Goal: Subscribe to service/newsletter

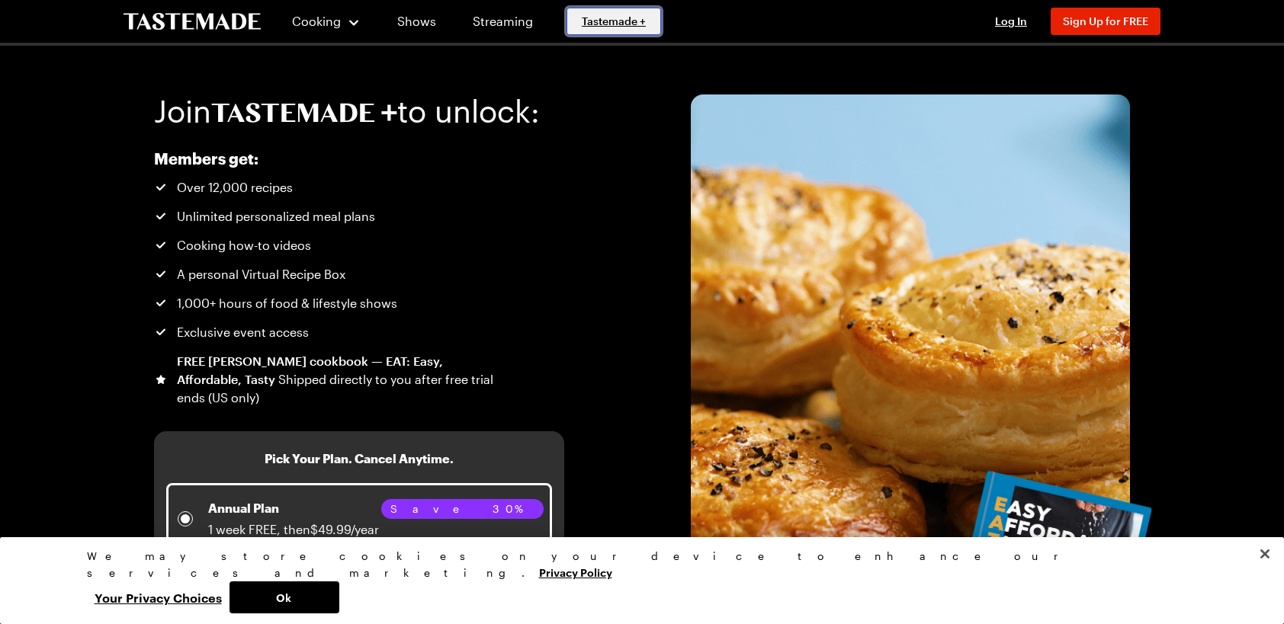
click at [607, 17] on span "Tastemade +" at bounding box center [614, 21] width 64 height 15
click at [1134, 20] on span "Sign Up for FREE" at bounding box center [1105, 20] width 85 height 13
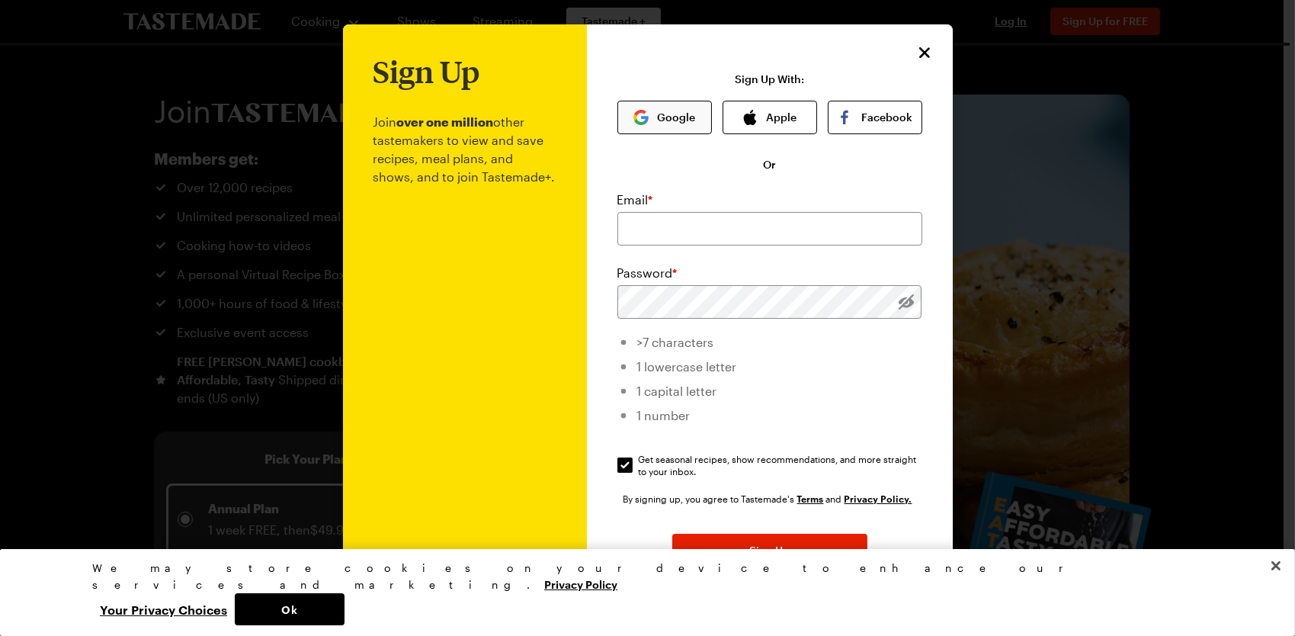
click at [636, 112] on img "button" at bounding box center [640, 117] width 15 height 15
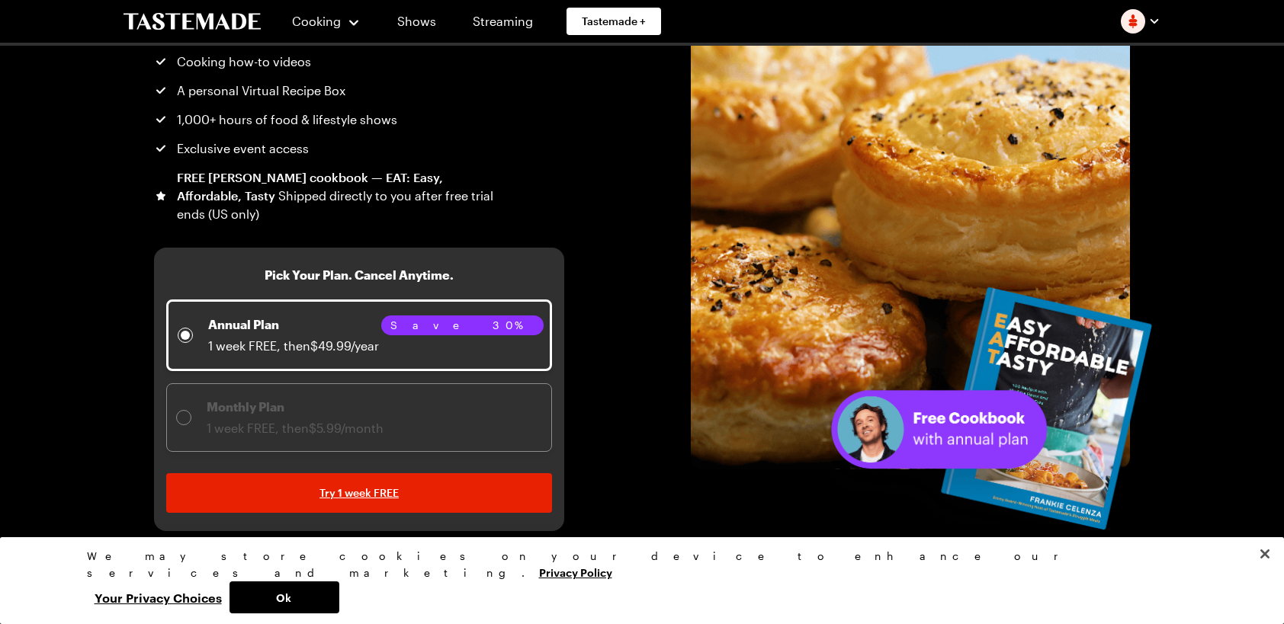
scroll to position [152, 0]
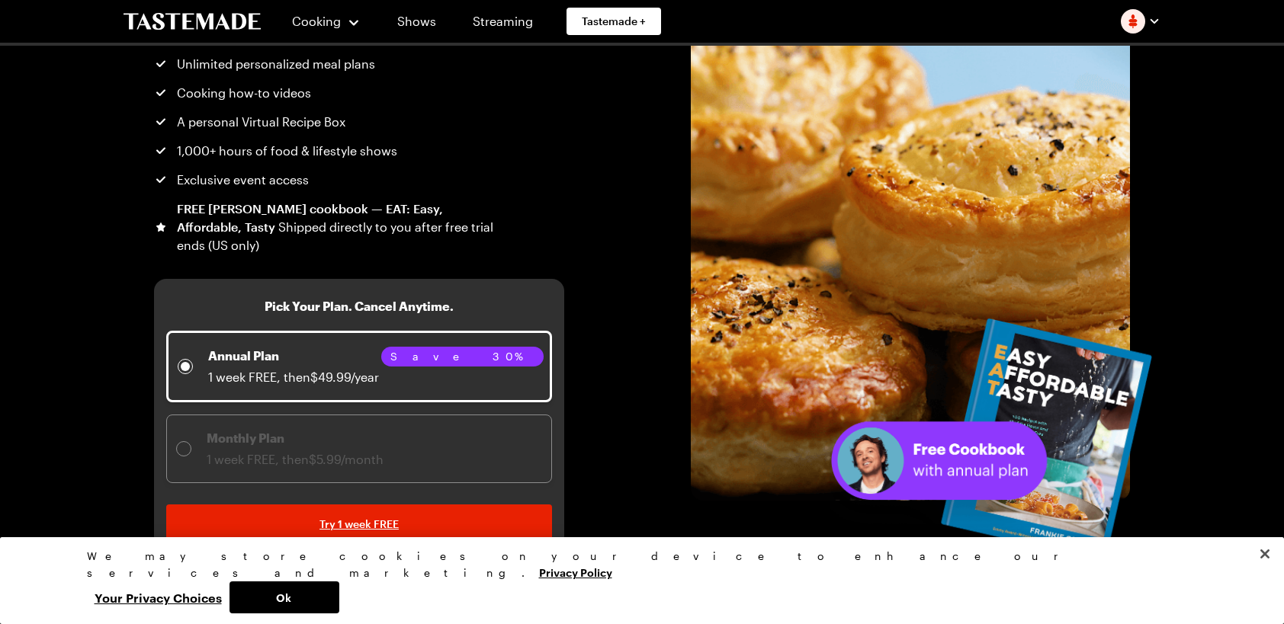
drag, startPoint x: 564, startPoint y: 415, endPoint x: 532, endPoint y: 431, distance: 35.8
click at [562, 416] on div "Join to unlock: Members get: Over 12,000 recipes Unlimited personalized meal pl…" at bounding box center [642, 227] width 1098 height 669
click at [526, 435] on div "Monthly Plan 1 week FREE, then $5.99/month" at bounding box center [359, 449] width 366 height 40
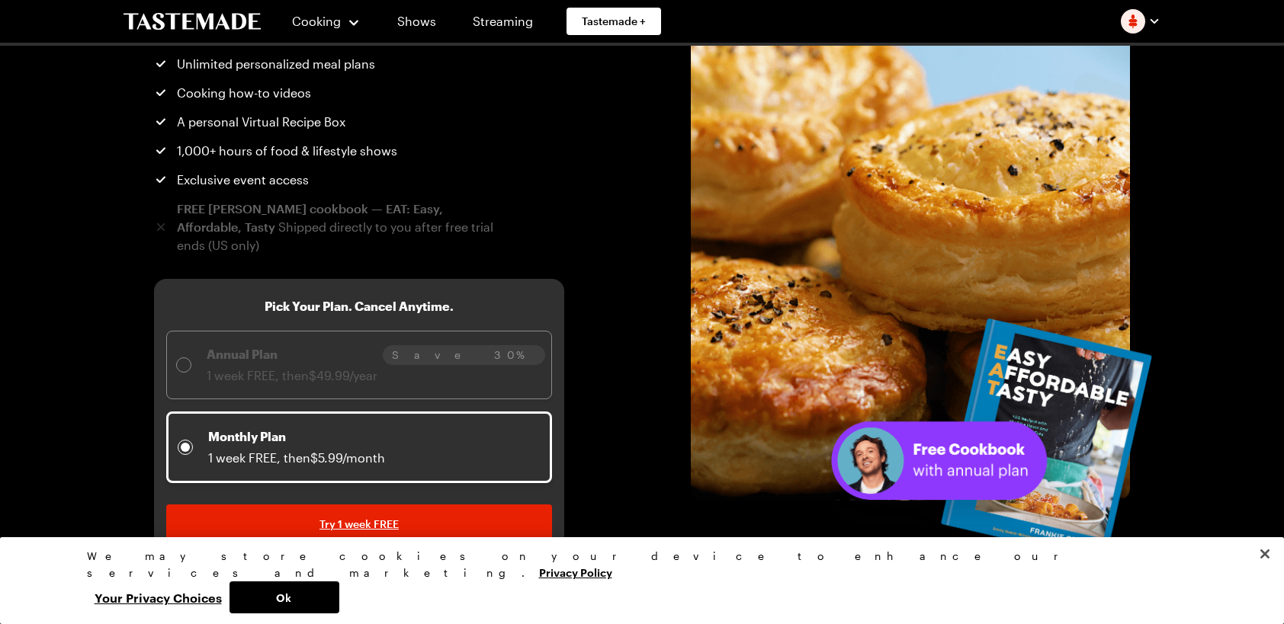
click at [518, 365] on div "Annual Plan 1 week FREE, then $49.99/year" at bounding box center [359, 365] width 366 height 40
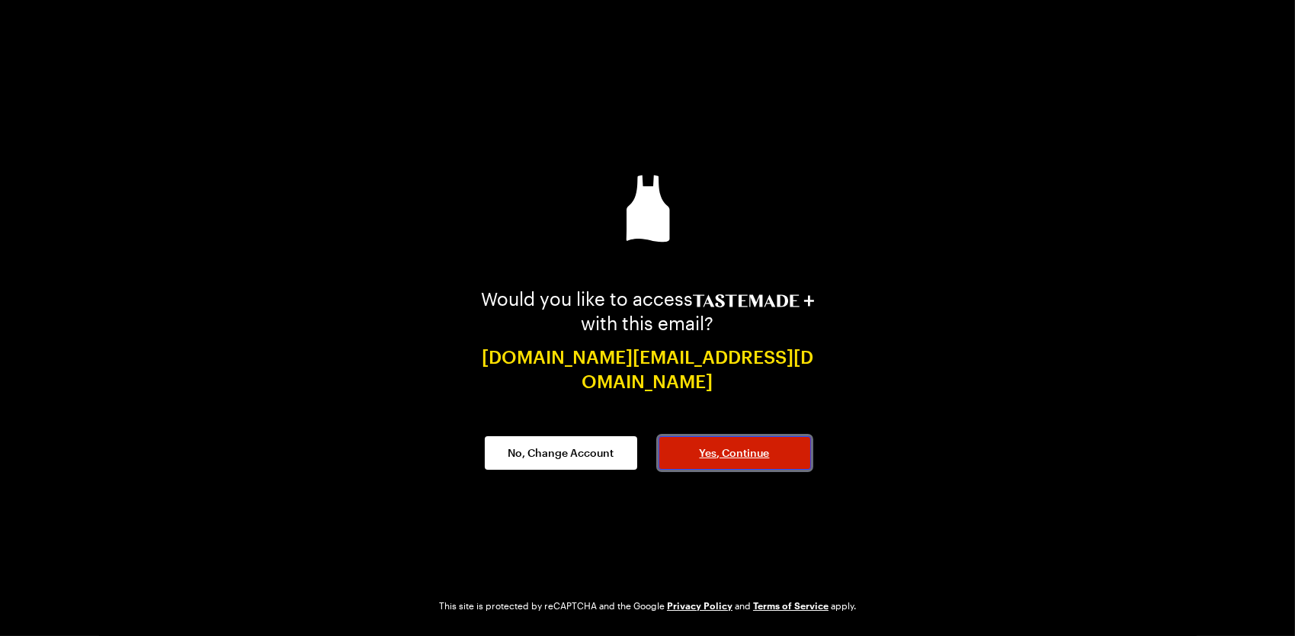
click at [752, 445] on span "Yes, Continue" at bounding box center [735, 452] width 70 height 15
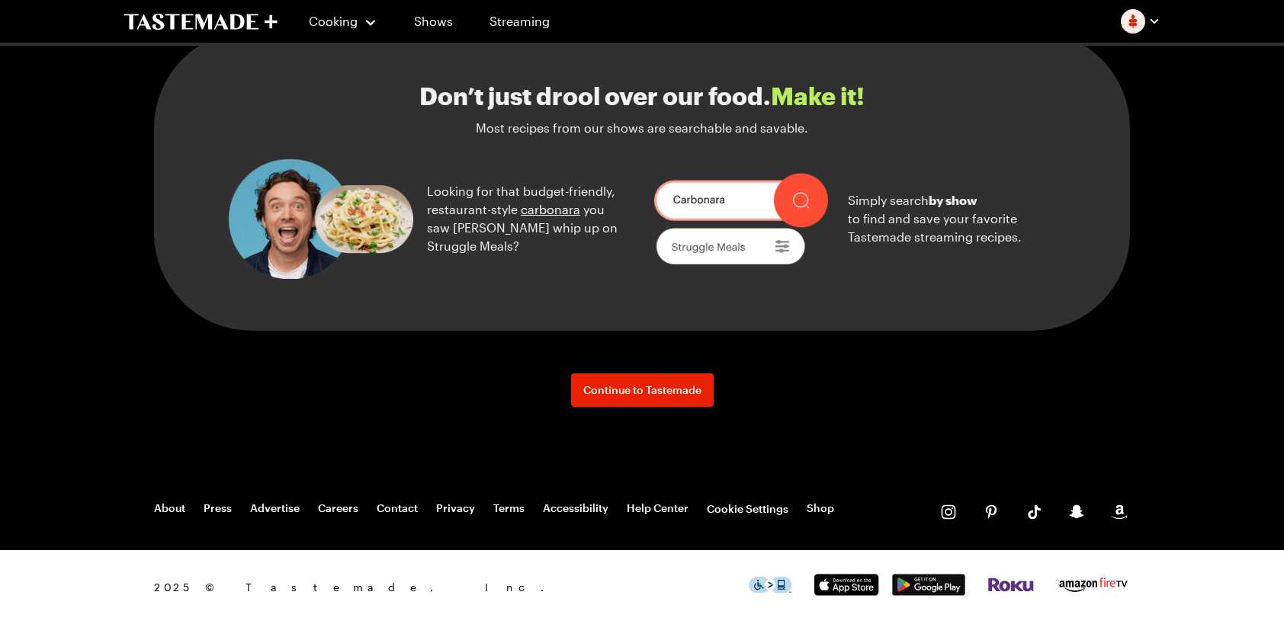
scroll to position [1717, 0]
click at [615, 396] on span "Continue to Tastemade" at bounding box center [642, 390] width 118 height 15
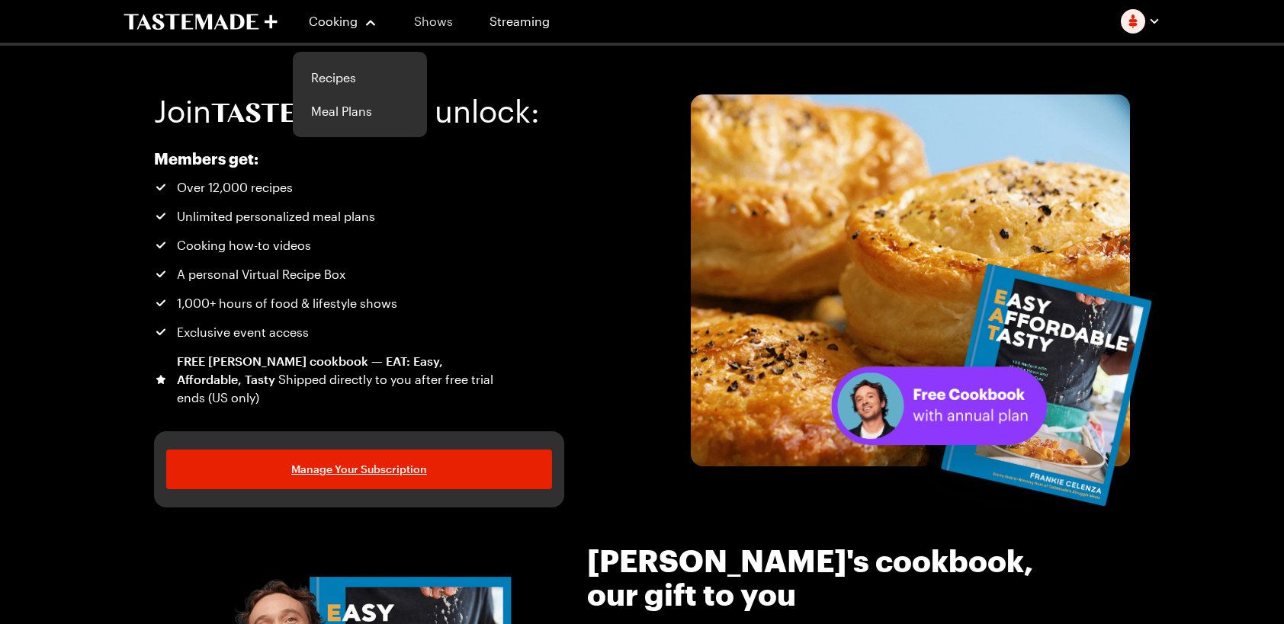
click at [425, 15] on link "Shows" at bounding box center [433, 21] width 69 height 43
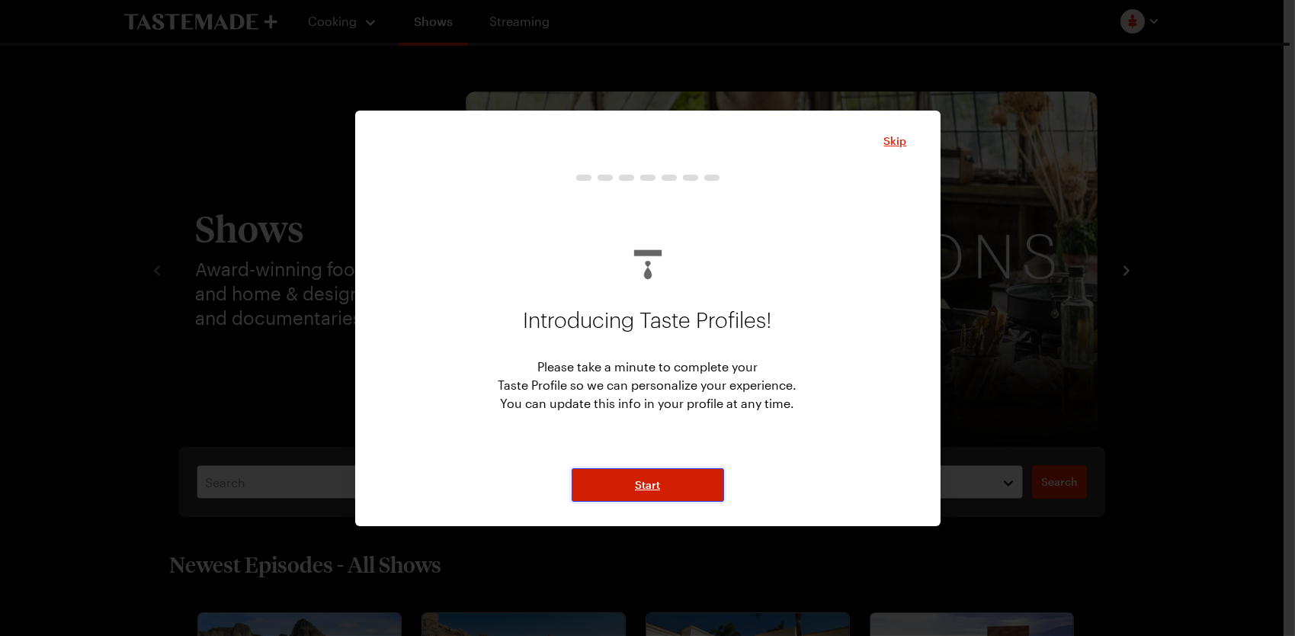
click at [644, 487] on span "Start" at bounding box center [647, 484] width 25 height 15
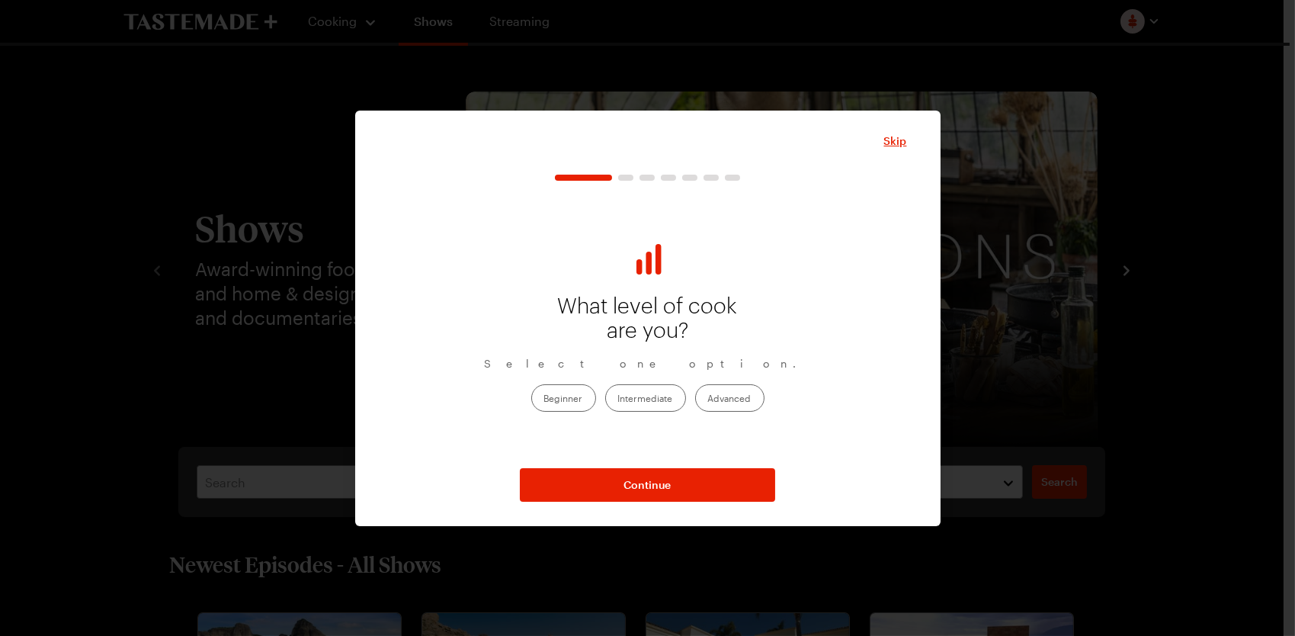
click at [563, 399] on label "Beginner" at bounding box center [563, 397] width 65 height 27
click at [544, 399] on input "Beginner" at bounding box center [544, 399] width 0 height 0
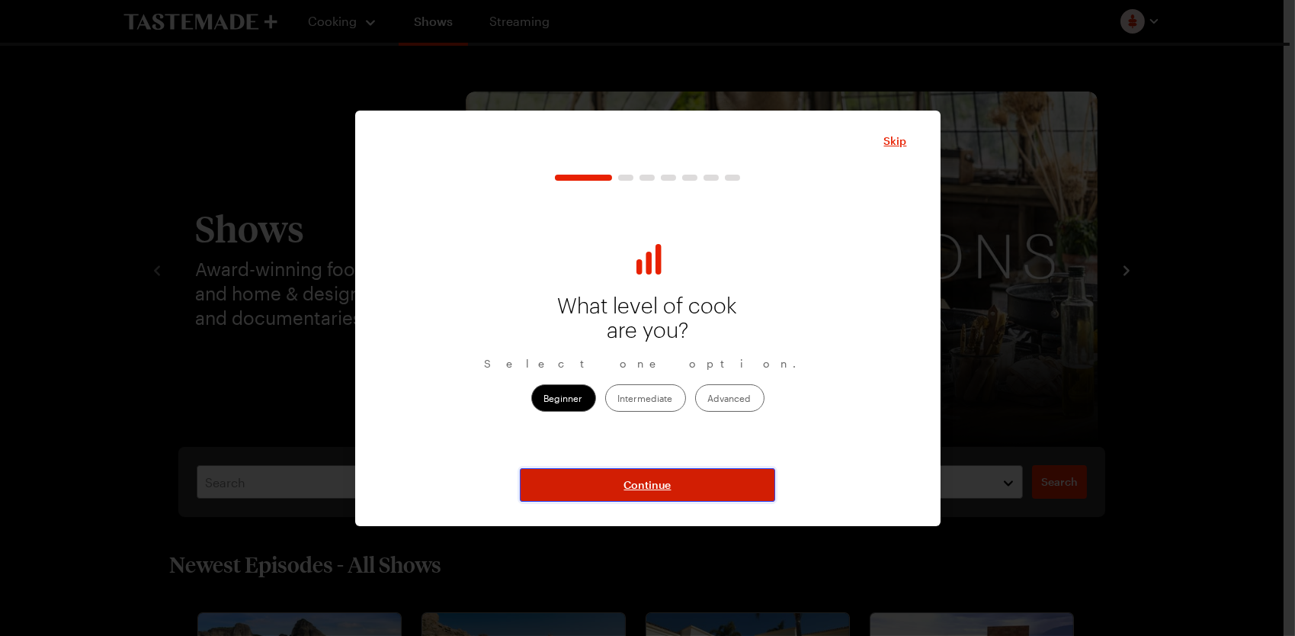
click at [570, 471] on button "Continue" at bounding box center [647, 485] width 255 height 34
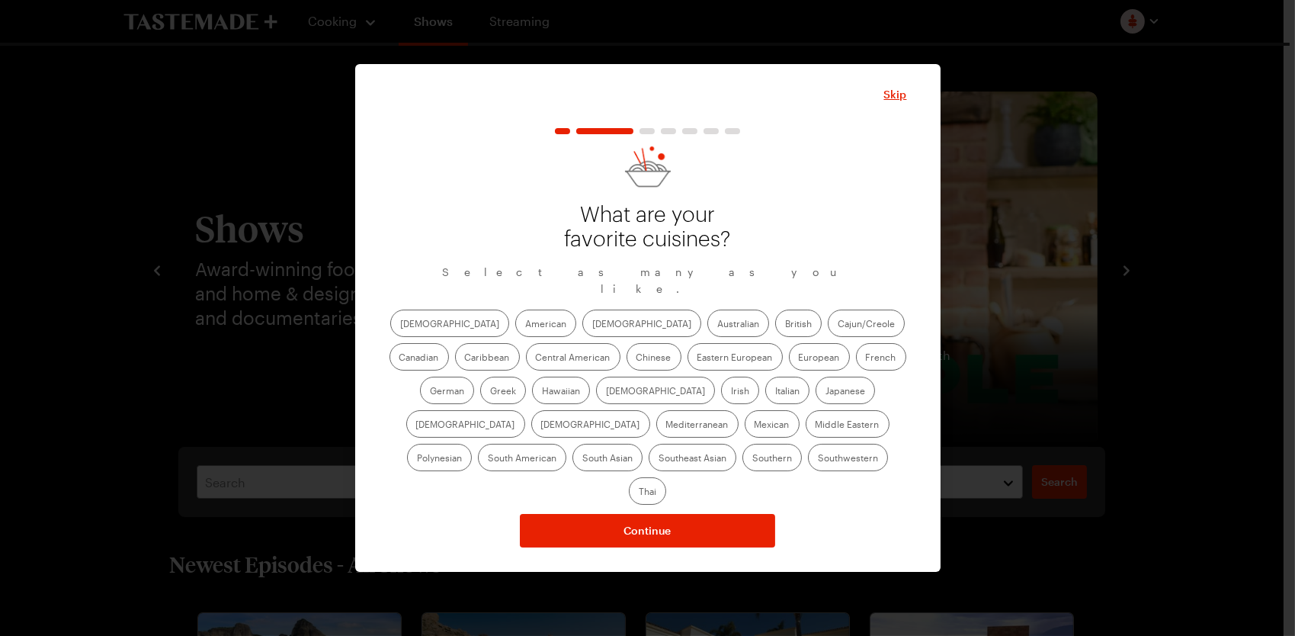
click at [515, 332] on label "American" at bounding box center [545, 322] width 61 height 27
click at [525, 325] on input "American" at bounding box center [525, 325] width 0 height 0
click at [627, 370] on label "Chinese" at bounding box center [654, 356] width 55 height 27
click at [637, 358] on input "Chinese" at bounding box center [637, 358] width 0 height 0
drag, startPoint x: 534, startPoint y: 318, endPoint x: 534, endPoint y: 326, distance: 8.4
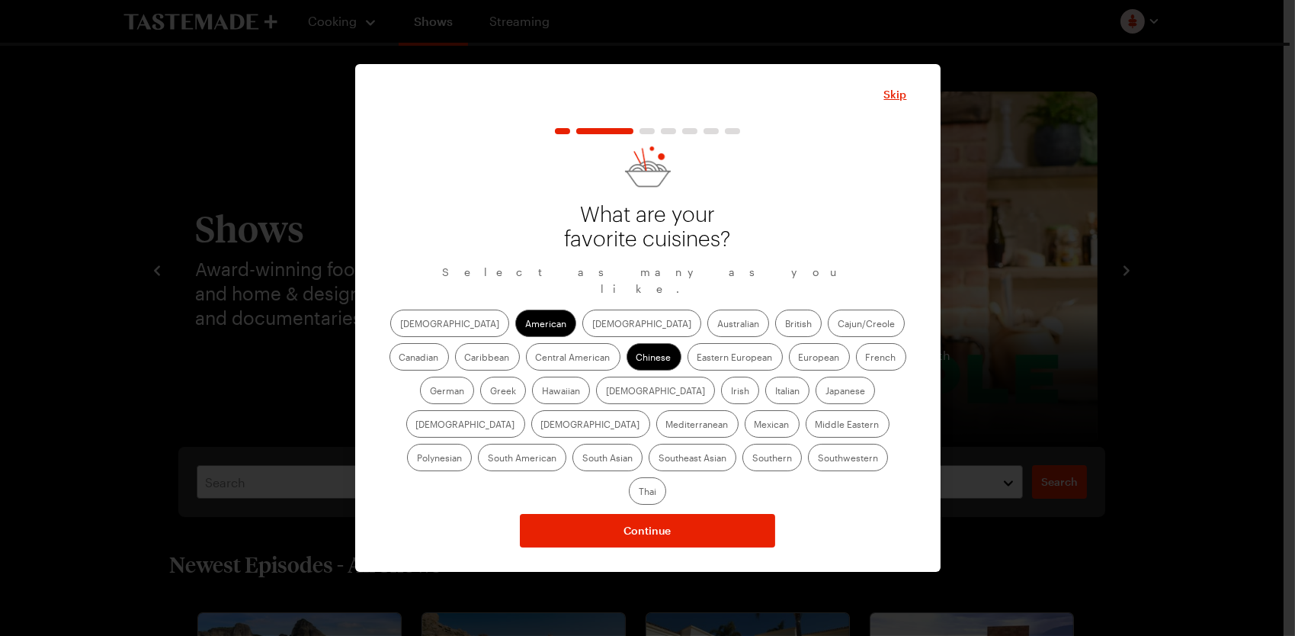
click at [582, 319] on label "[DEMOGRAPHIC_DATA]" at bounding box center [641, 322] width 119 height 27
click at [592, 325] on input "[DEMOGRAPHIC_DATA]" at bounding box center [592, 325] width 0 height 0
click at [688, 370] on label "Eastern European" at bounding box center [735, 356] width 95 height 27
click at [698, 358] on European "Eastern European" at bounding box center [698, 358] width 0 height 0
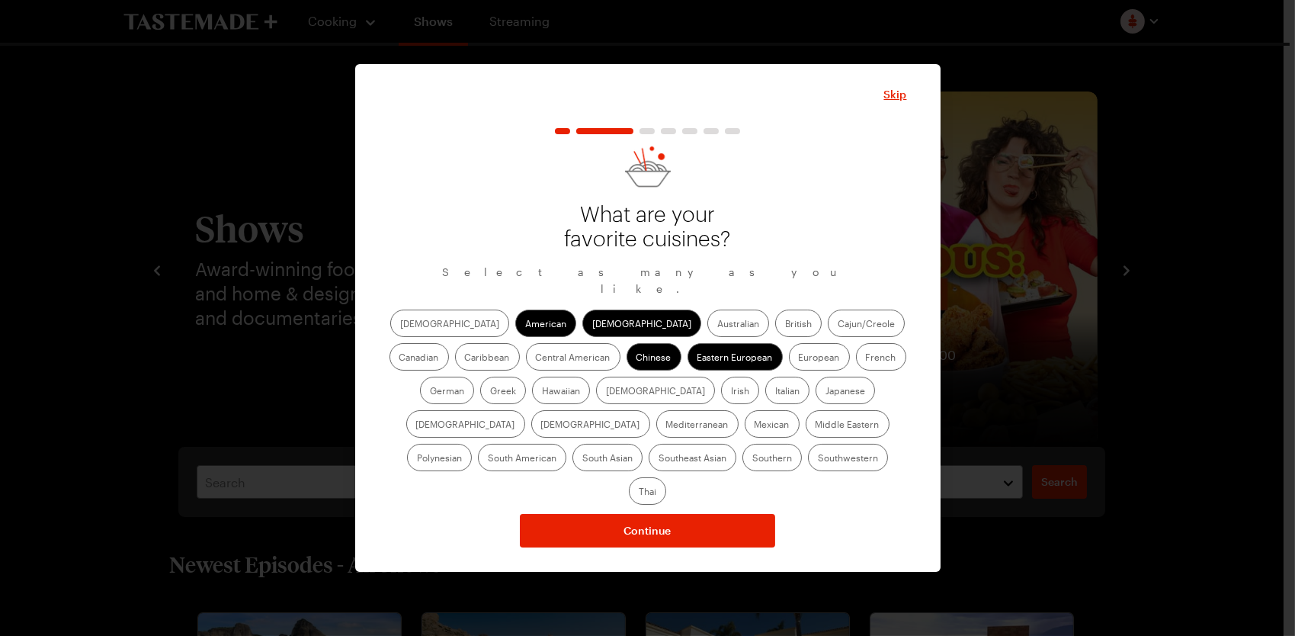
click at [856, 367] on label "French" at bounding box center [881, 356] width 50 height 27
click at [866, 358] on input "French" at bounding box center [866, 358] width 0 height 0
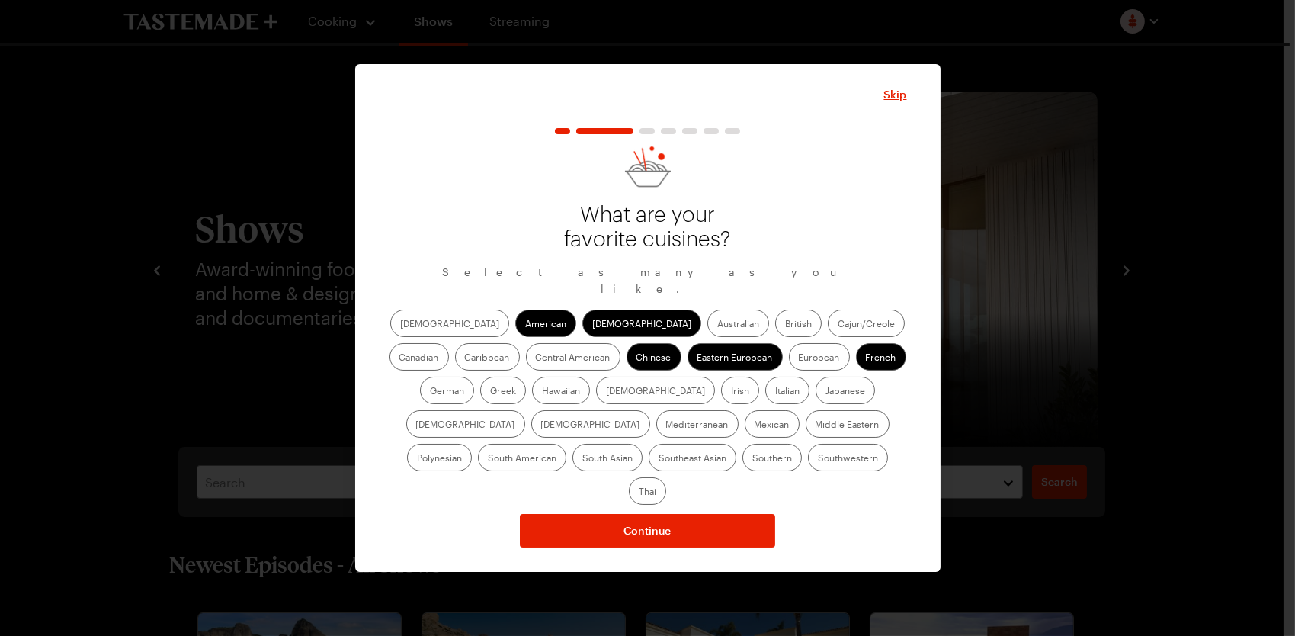
click at [666, 477] on label "Thai" at bounding box center [647, 490] width 37 height 27
click at [639, 492] on input "Thai" at bounding box center [639, 492] width 0 height 0
click at [736, 444] on label "Southeast Asian" at bounding box center [693, 457] width 88 height 27
click at [659, 459] on Asian "Southeast Asian" at bounding box center [659, 459] width 0 height 0
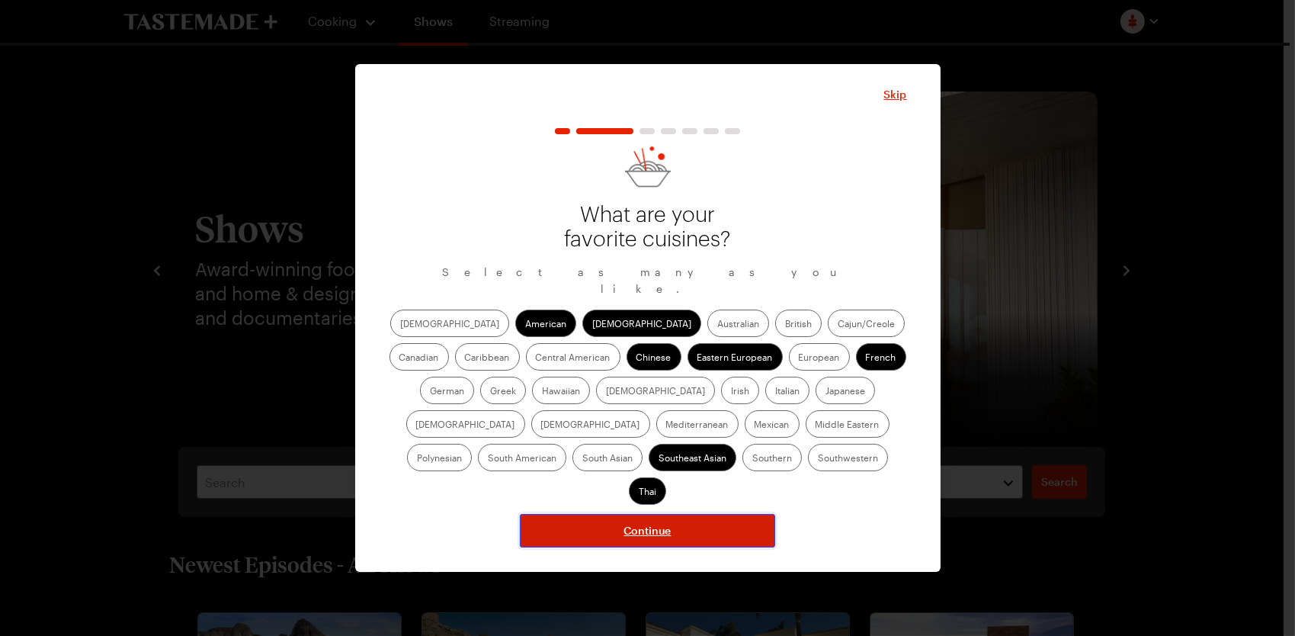
click at [699, 514] on button "Continue" at bounding box center [647, 531] width 255 height 34
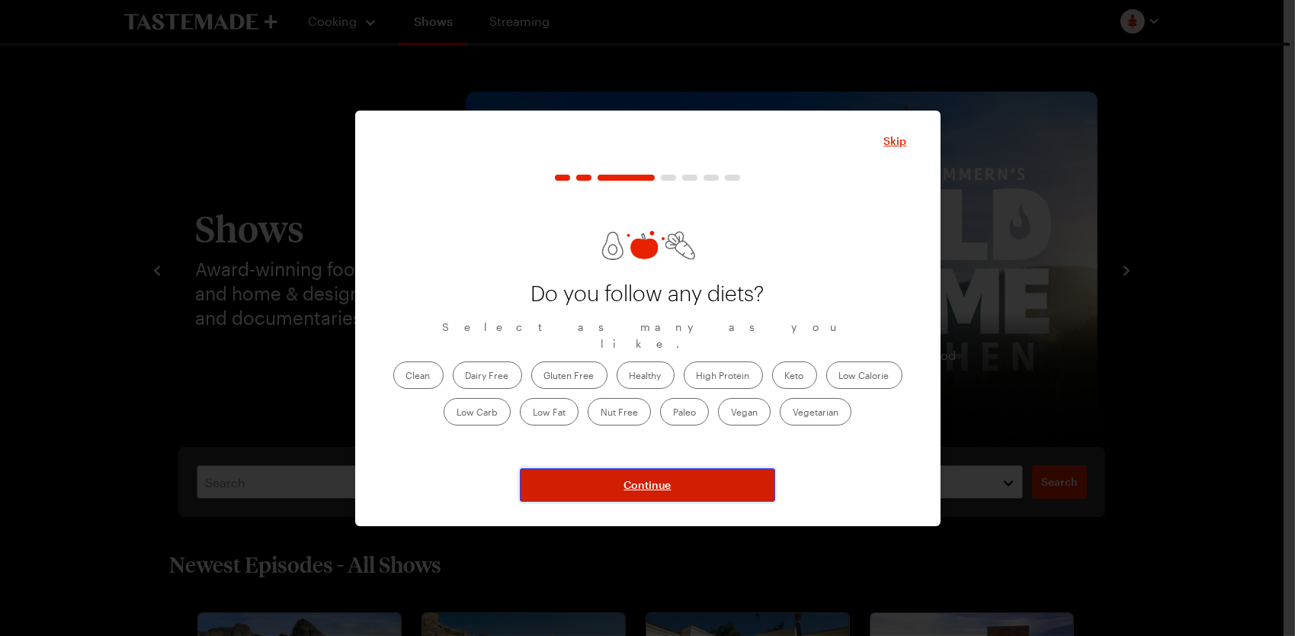
click at [673, 490] on button "Continue" at bounding box center [647, 485] width 255 height 34
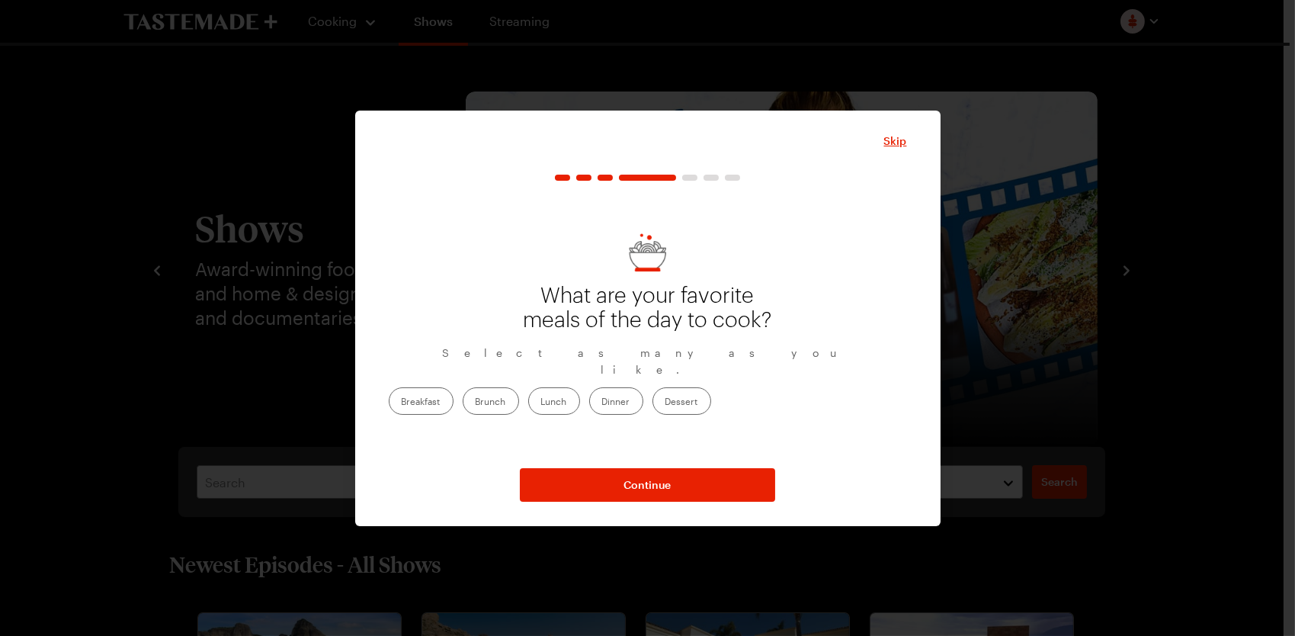
click at [643, 397] on label "Dinner" at bounding box center [616, 400] width 54 height 27
click at [602, 402] on input "Dinner" at bounding box center [602, 402] width 0 height 0
click at [580, 390] on label "Lunch" at bounding box center [554, 400] width 52 height 27
click at [541, 402] on input "Lunch" at bounding box center [541, 402] width 0 height 0
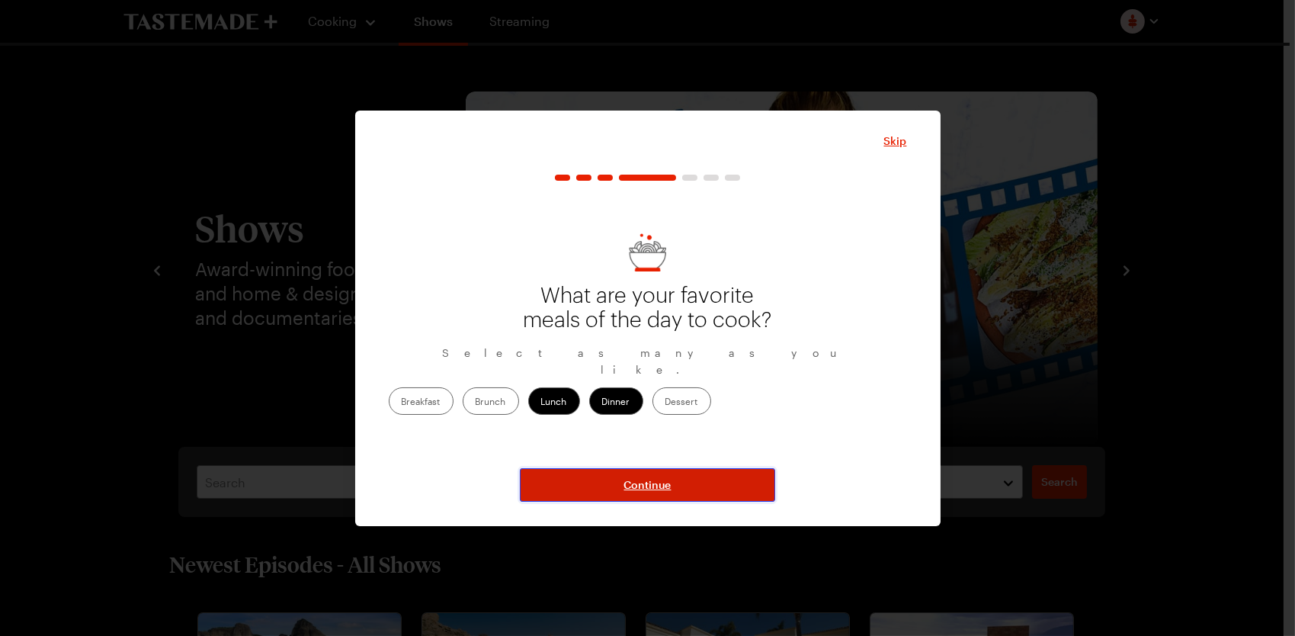
click at [610, 477] on button "Continue" at bounding box center [647, 485] width 255 height 34
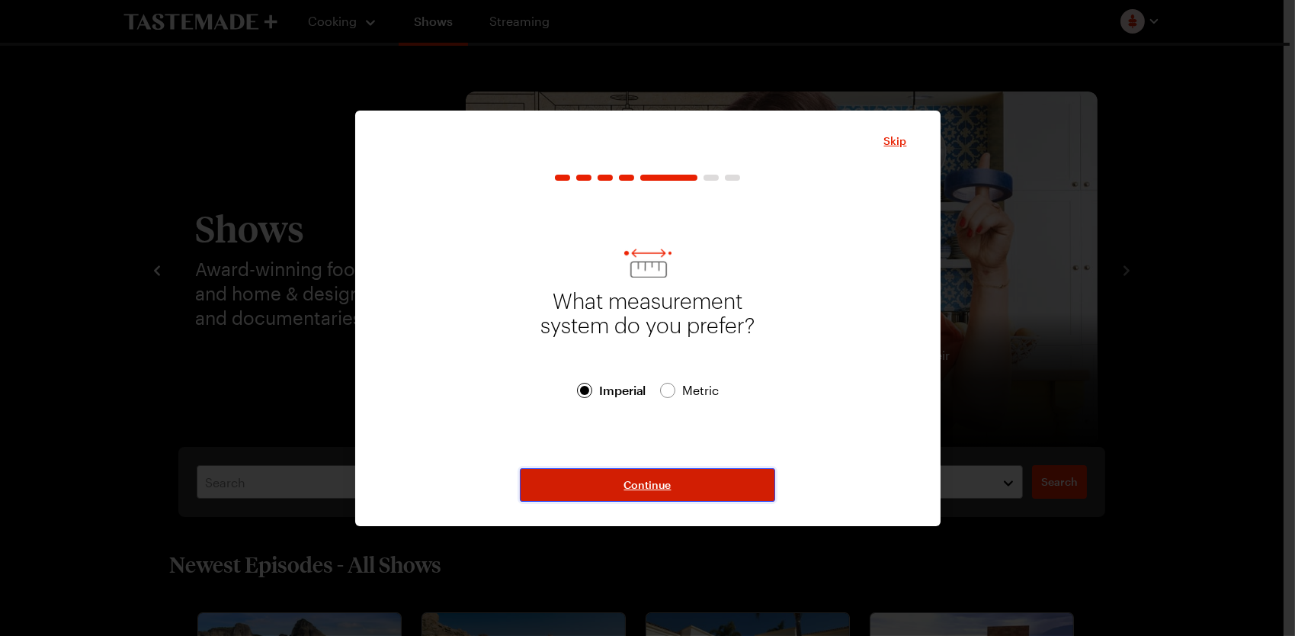
click at [610, 477] on button "Continue" at bounding box center [647, 485] width 255 height 34
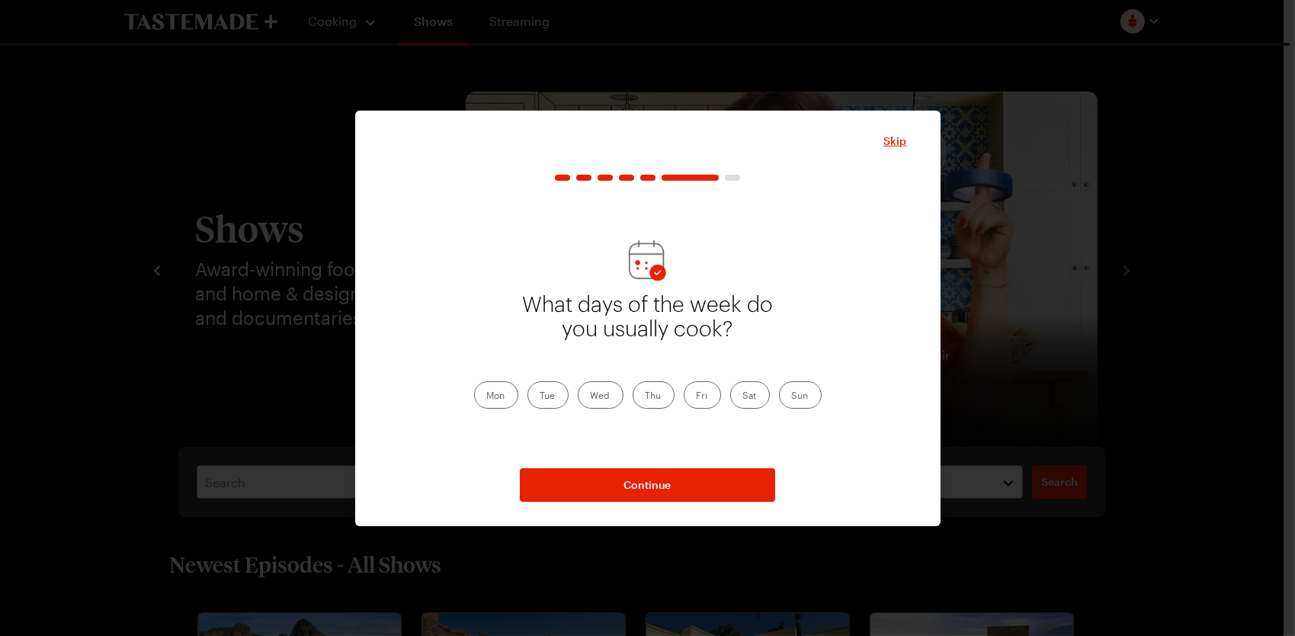
click at [787, 396] on label "Sun" at bounding box center [800, 394] width 43 height 27
click at [792, 396] on input "Sun" at bounding box center [792, 396] width 0 height 0
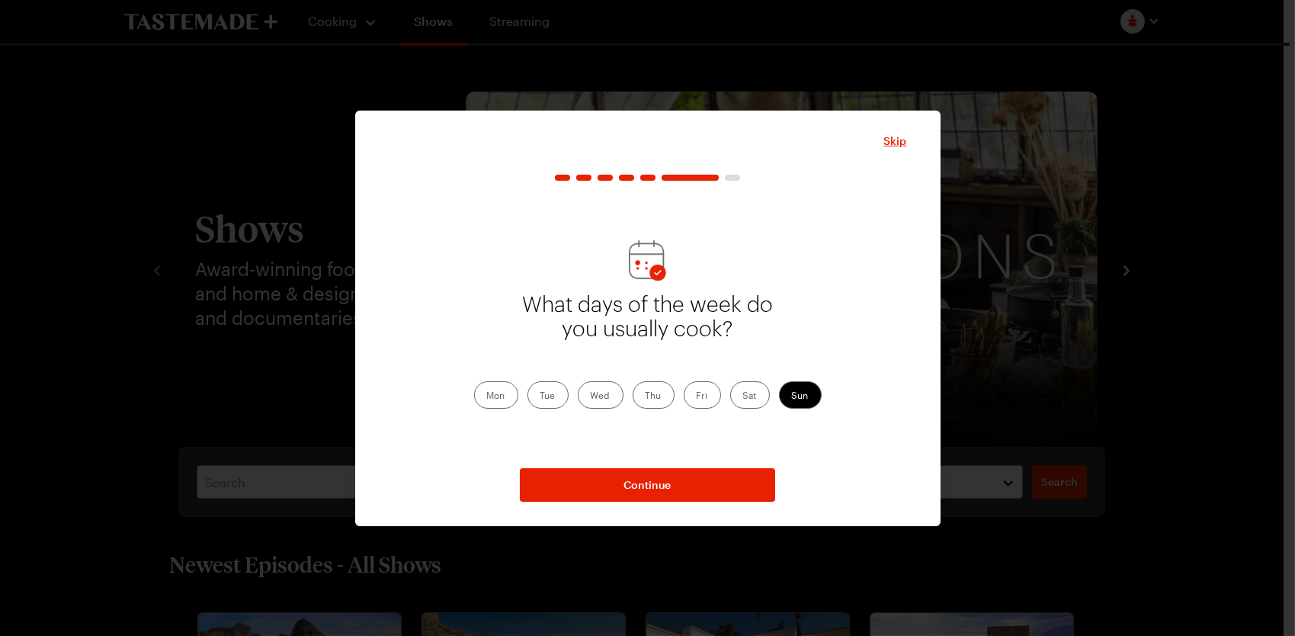
drag, startPoint x: 707, startPoint y: 402, endPoint x: 650, endPoint y: 402, distance: 56.4
click at [706, 402] on label "Fri" at bounding box center [702, 394] width 37 height 27
click at [697, 396] on input "Fri" at bounding box center [697, 396] width 0 height 0
click at [646, 402] on label "Thu" at bounding box center [654, 394] width 42 height 27
click at [646, 396] on input "Thu" at bounding box center [646, 396] width 0 height 0
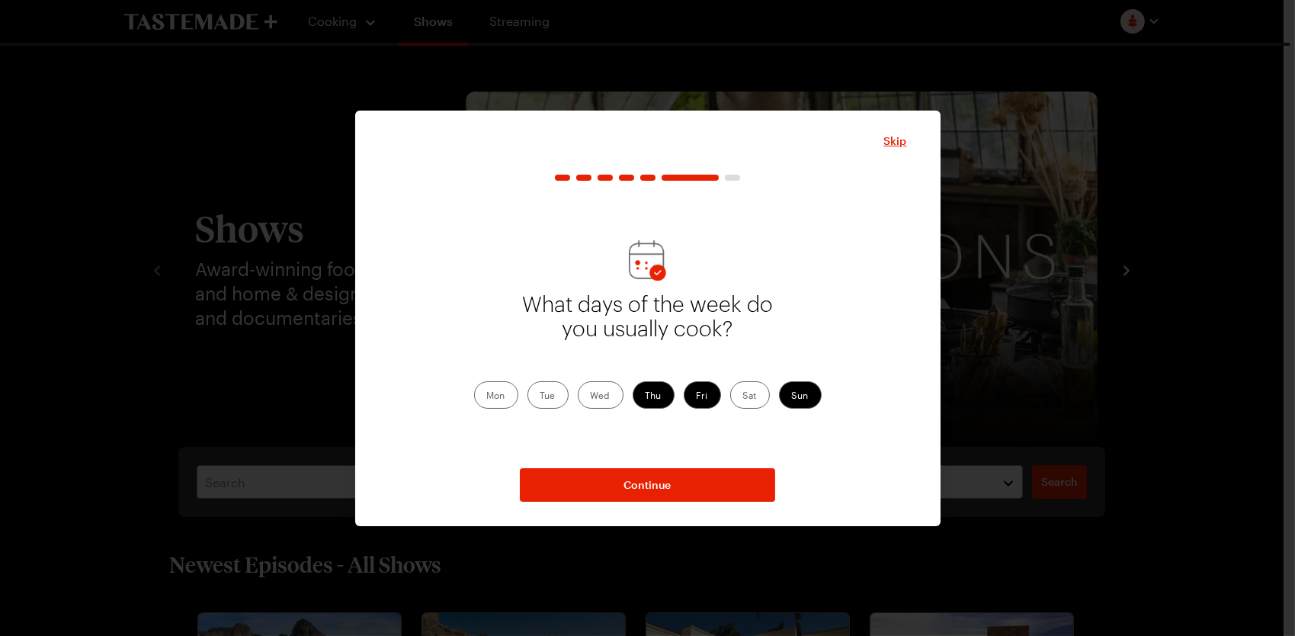
click at [595, 400] on label "Wed" at bounding box center [601, 394] width 46 height 27
click at [591, 396] on input "Wed" at bounding box center [591, 396] width 0 height 0
click at [532, 399] on label "Tue" at bounding box center [548, 394] width 41 height 27
click at [540, 396] on input "Tue" at bounding box center [540, 396] width 0 height 0
click at [495, 395] on label "Mon" at bounding box center [496, 394] width 44 height 27
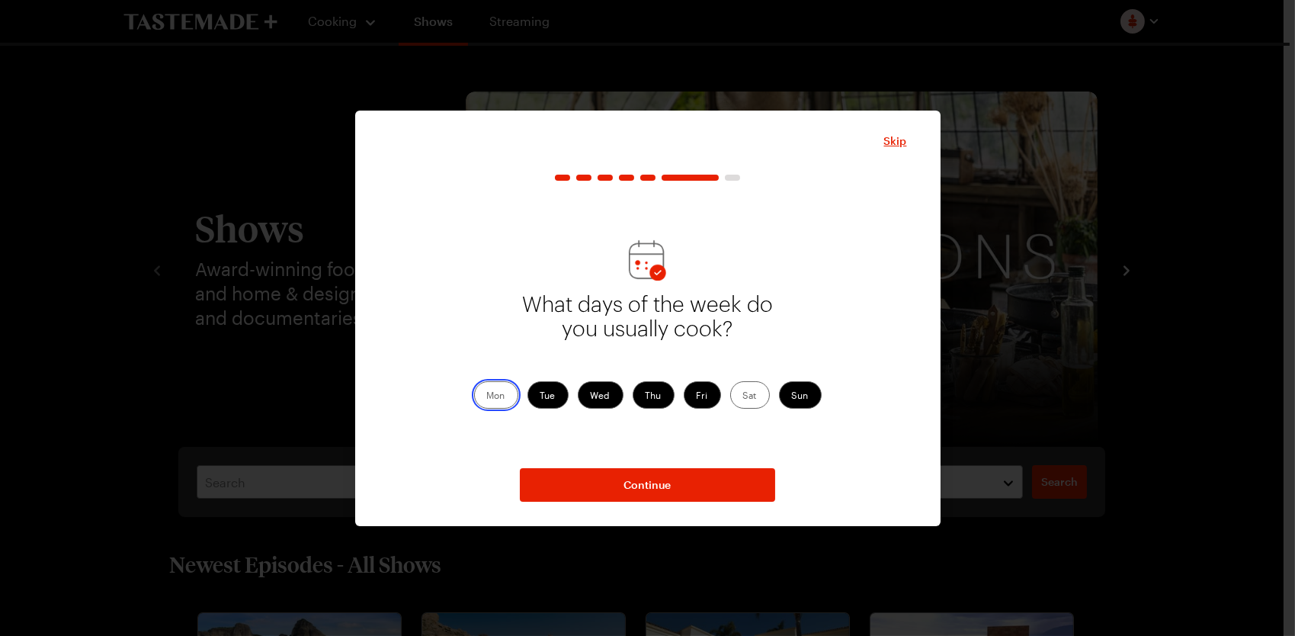
click at [487, 396] on input "Mon" at bounding box center [487, 396] width 0 height 0
click at [749, 395] on label "Sat" at bounding box center [750, 394] width 40 height 27
click at [743, 396] on input "Sat" at bounding box center [743, 396] width 0 height 0
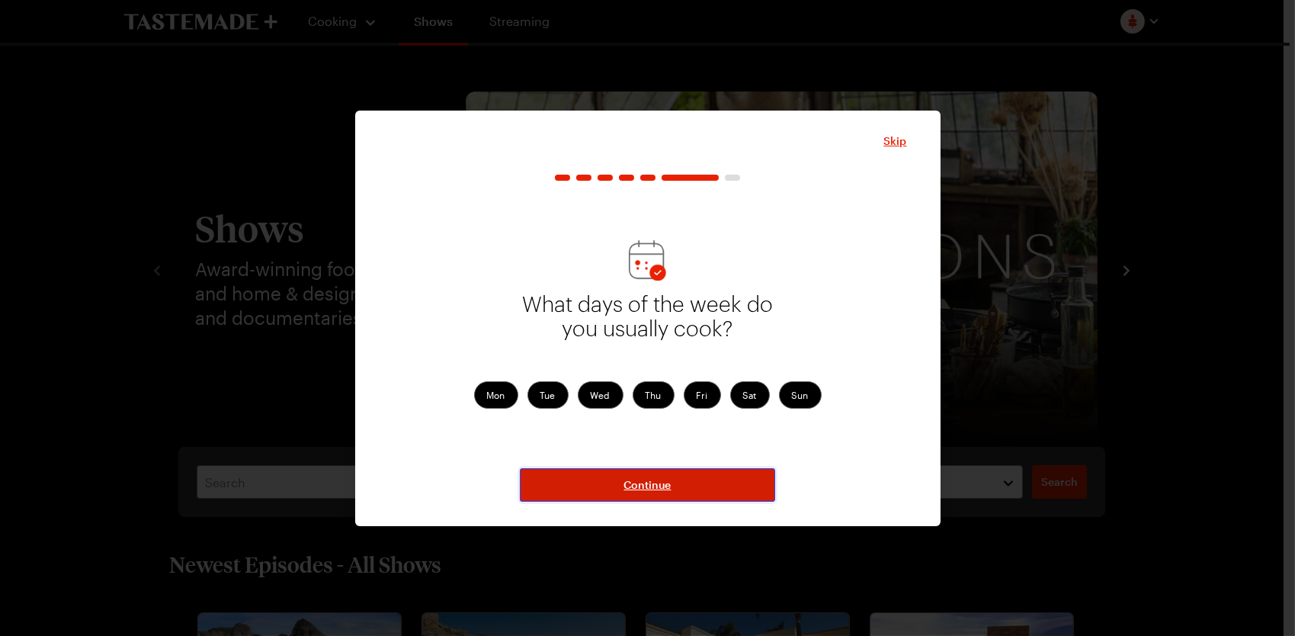
click at [703, 483] on button "Continue" at bounding box center [647, 485] width 255 height 34
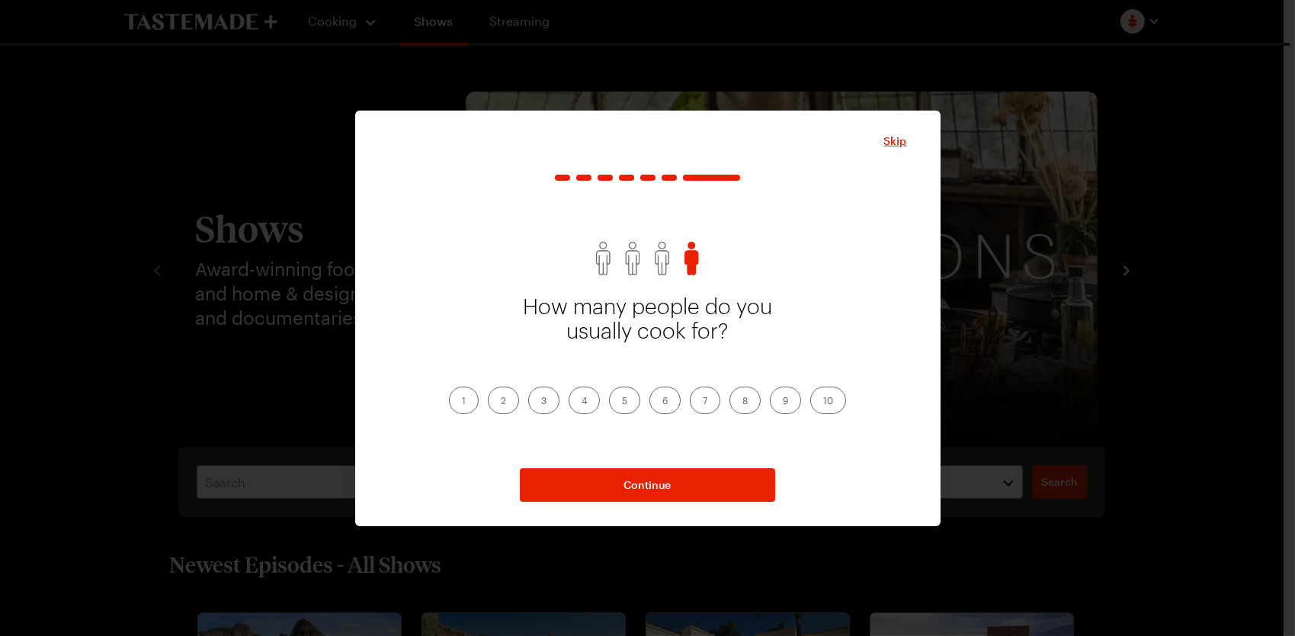
click at [467, 411] on label "1" at bounding box center [464, 399] width 30 height 27
click at [462, 402] on input "1" at bounding box center [462, 402] width 0 height 0
click at [586, 467] on div "How many people do you usually cook for? 1 2 3 4 5 6 7 8 9 10 Continue" at bounding box center [648, 338] width 518 height 327
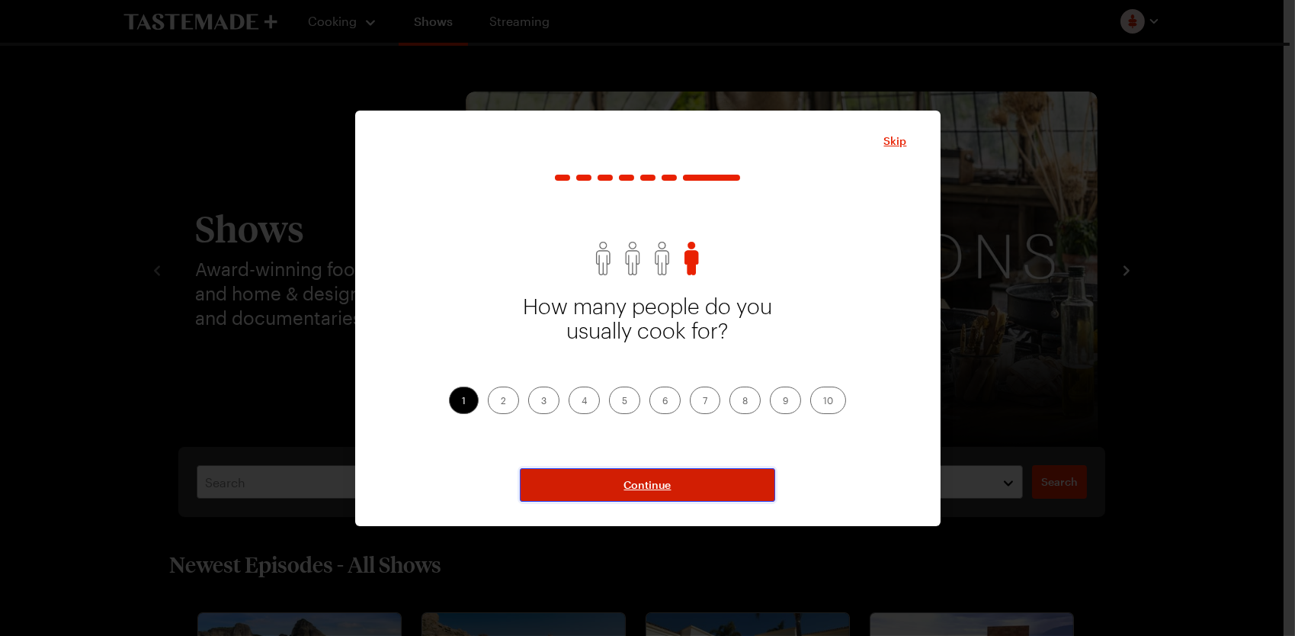
click at [586, 477] on button "Continue" at bounding box center [647, 485] width 255 height 34
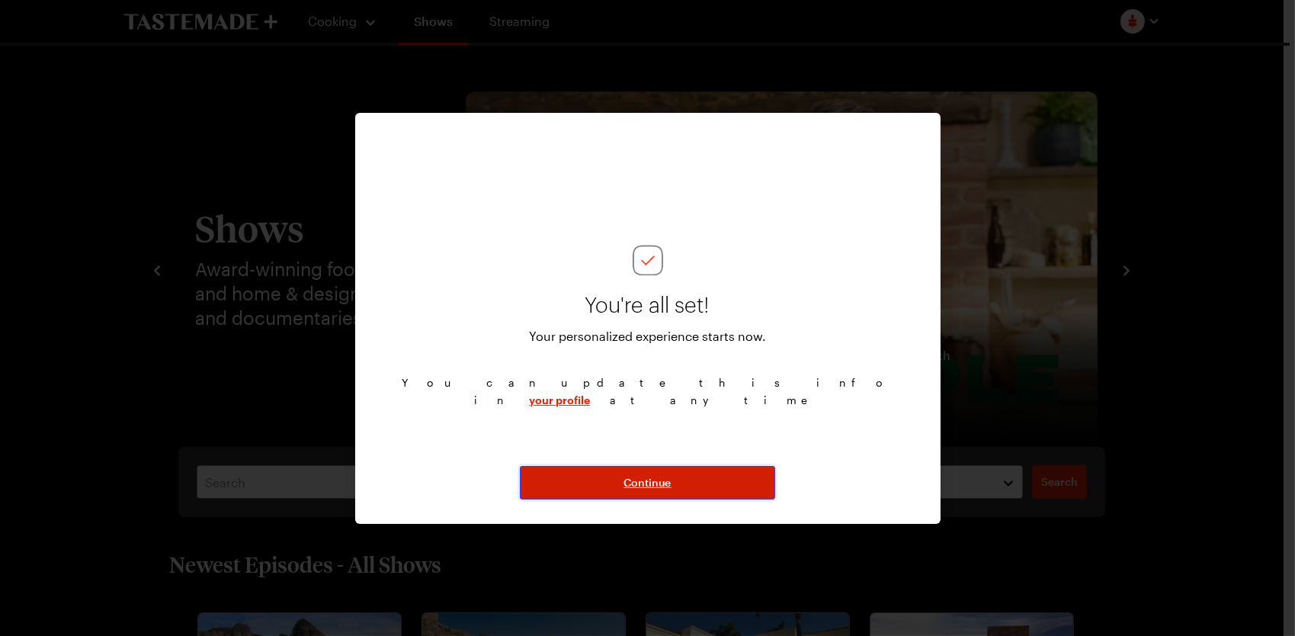
click at [574, 470] on button "Continue" at bounding box center [647, 483] width 255 height 34
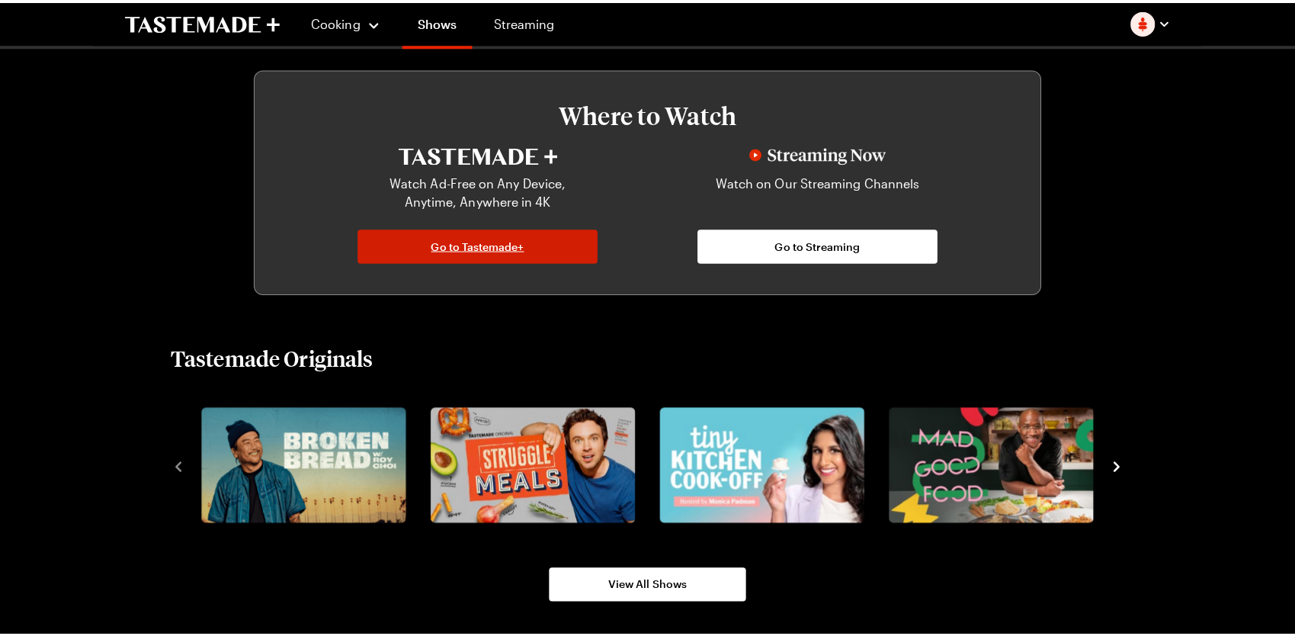
scroll to position [839, 0]
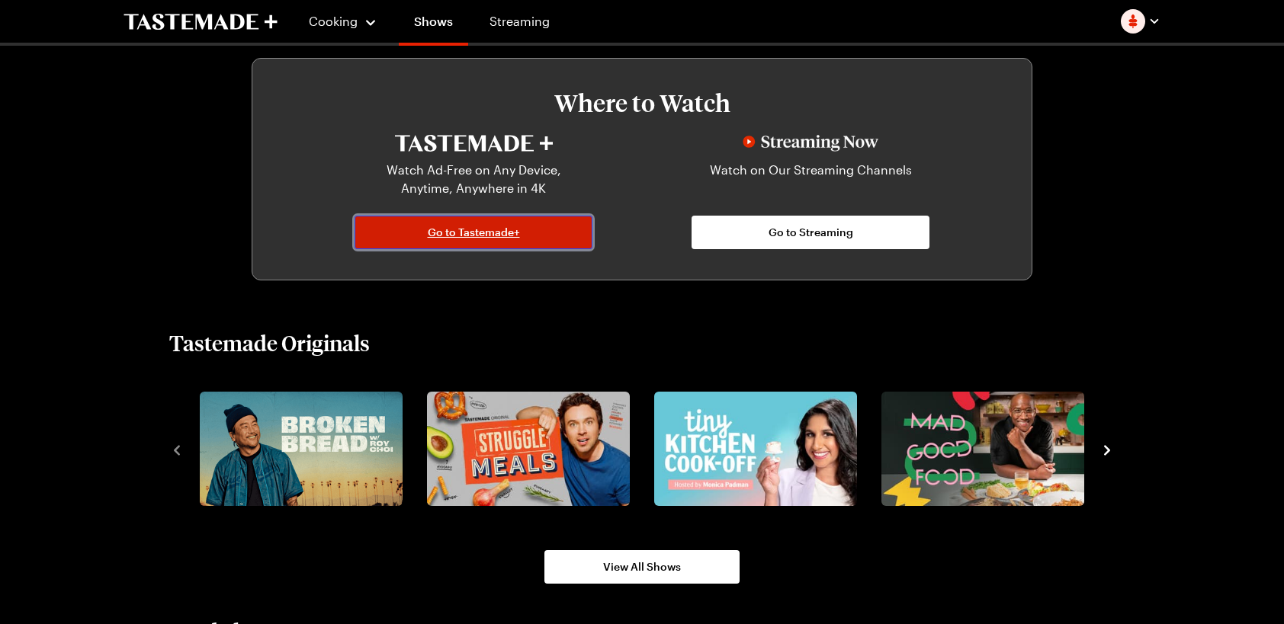
click at [451, 235] on span "Go to Tastemade+" at bounding box center [474, 232] width 92 height 15
